Goal: Task Accomplishment & Management: Manage account settings

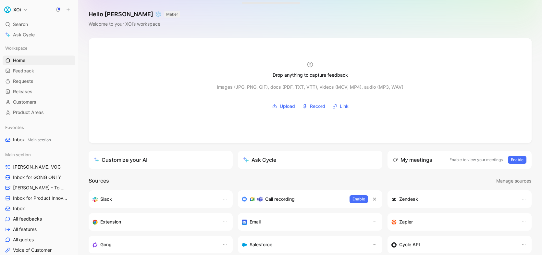
click at [275, 203] on div "Call recording Enable" at bounding box center [310, 199] width 144 height 18
click at [275, 196] on h3 "Call recording" at bounding box center [280, 199] width 30 height 8
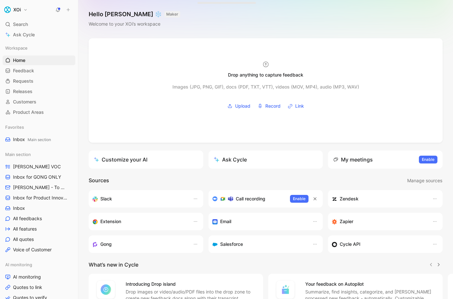
click at [20, 11] on h1 "XOi" at bounding box center [16, 10] width 7 height 6
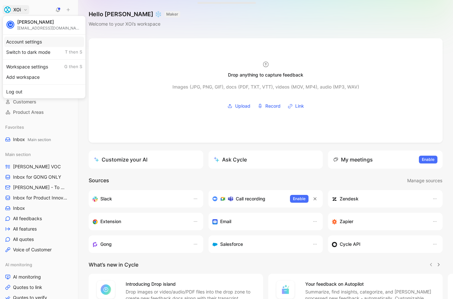
click at [30, 44] on div "Account settings" at bounding box center [44, 42] width 80 height 10
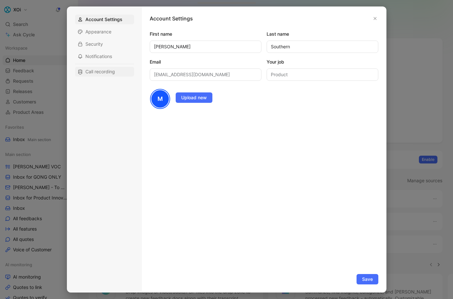
click at [89, 72] on span "Call recording" at bounding box center [100, 71] width 30 height 6
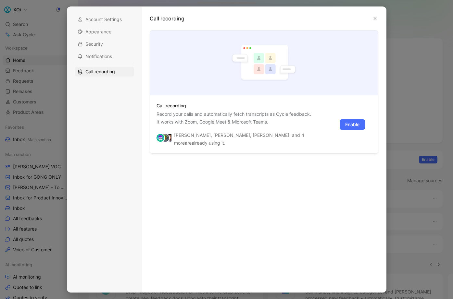
click at [47, 180] on div at bounding box center [226, 149] width 453 height 299
